Goal: Task Accomplishment & Management: Use online tool/utility

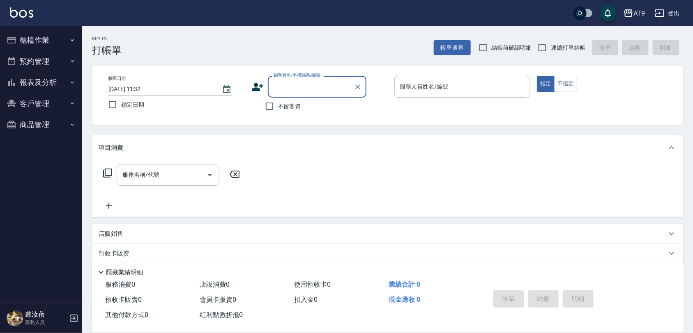
click at [42, 32] on button "櫃檯作業" at bounding box center [41, 40] width 76 height 21
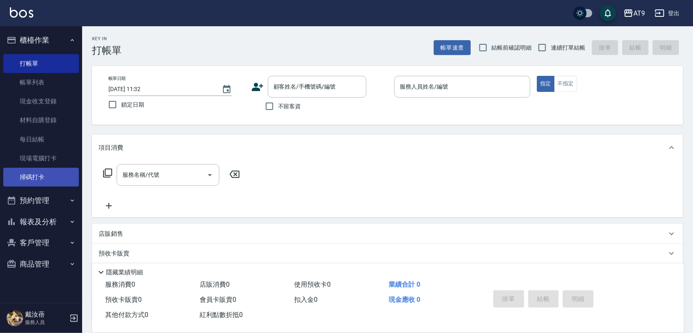
click at [42, 171] on link "掃碼打卡" at bounding box center [41, 177] width 76 height 19
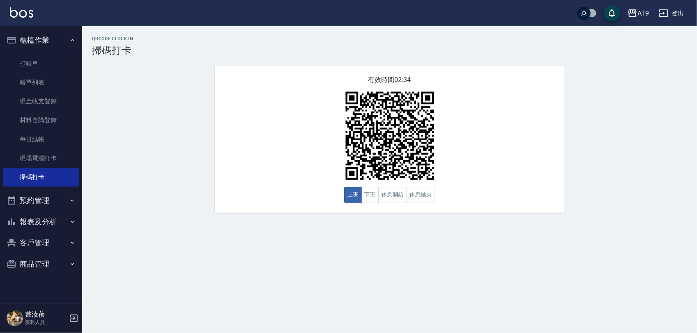
click at [329, 143] on div "有效時間 02:34 上班 下班 休息開始 休息結束" at bounding box center [390, 139] width 350 height 147
